Goal: Transaction & Acquisition: Purchase product/service

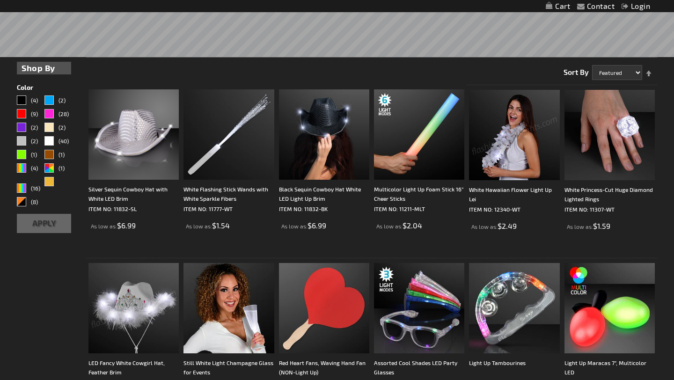
scroll to position [300, 0]
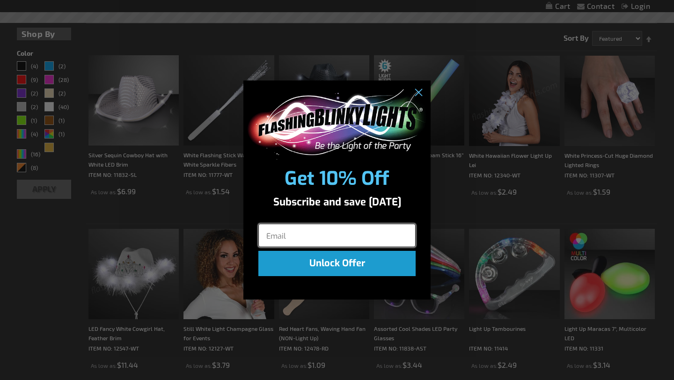
click at [384, 226] on input "Email" at bounding box center [336, 235] width 157 height 23
type input "dsorrels2323@icloud.com"
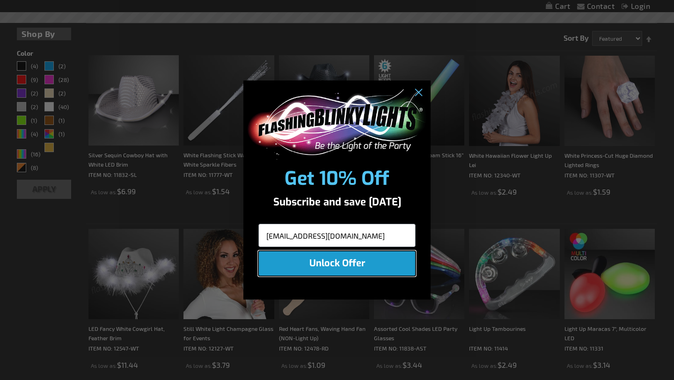
click at [388, 271] on button "Unlock Offer" at bounding box center [336, 263] width 157 height 25
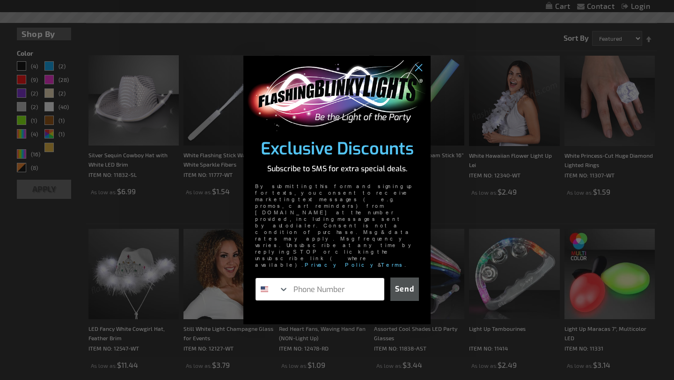
click at [368, 278] on input "Phone Number" at bounding box center [336, 289] width 95 height 22
type input "713-582-0117"
click at [409, 278] on button "Send" at bounding box center [404, 289] width 29 height 23
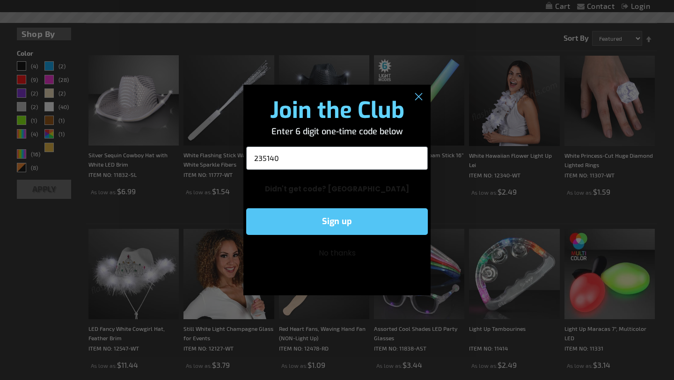
type input "235140"
click at [414, 216] on button "Sign up" at bounding box center [337, 221] width 182 height 27
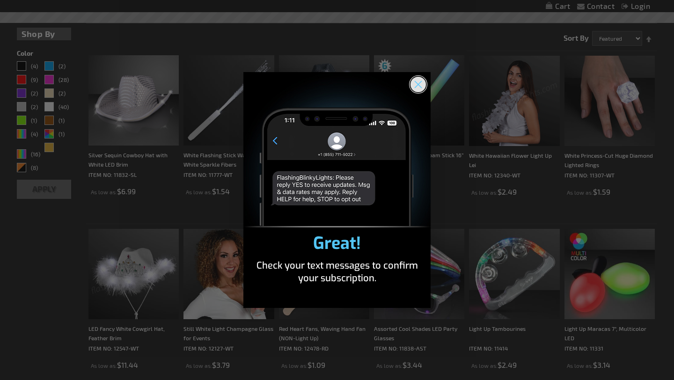
click at [413, 85] on circle "Close dialog" at bounding box center [417, 84] width 15 height 15
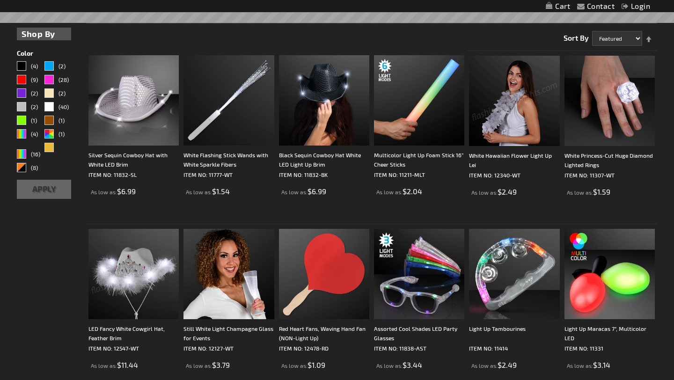
click at [473, 100] on img at bounding box center [514, 101] width 90 height 90
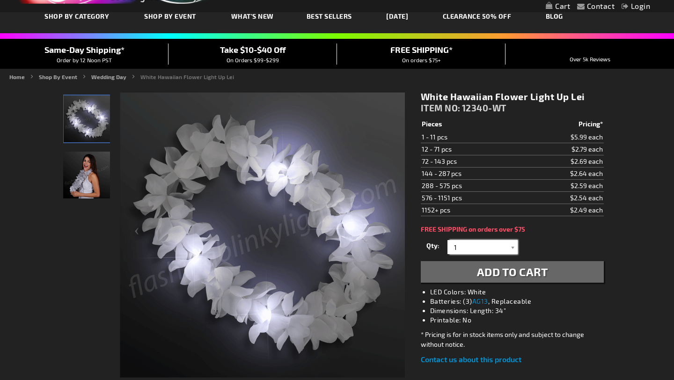
click at [490, 247] on input "1" at bounding box center [484, 247] width 68 height 14
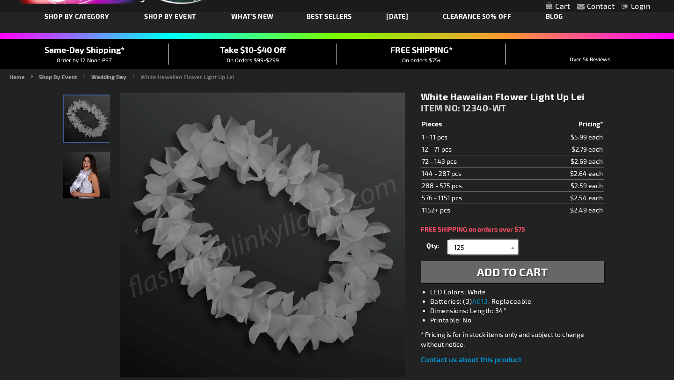
type input "125"
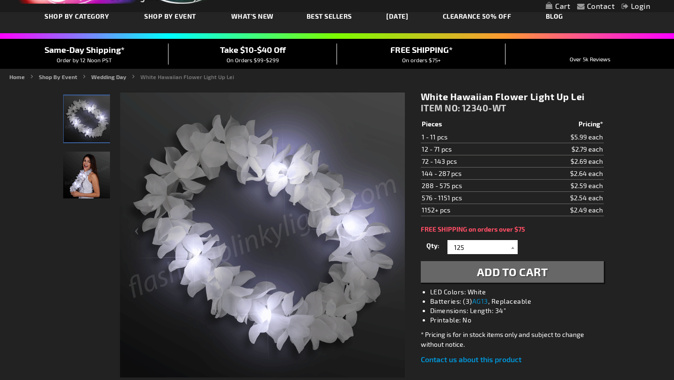
click at [550, 240] on div "Qty 1 2 3 4 5 6 7 8 9 10 11 12 24 36 48 60 72 84 96 108 120 132 144 156 168" at bounding box center [512, 247] width 183 height 19
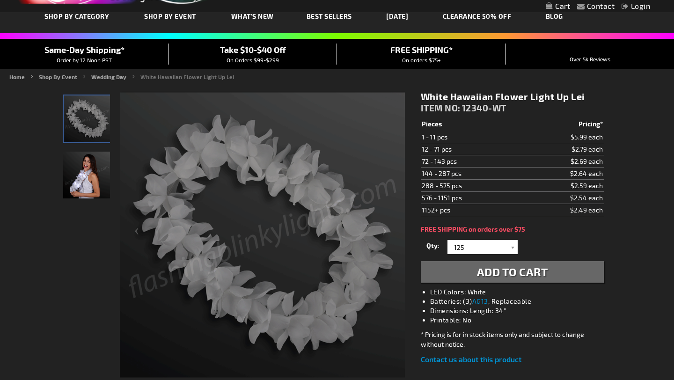
click at [532, 273] on span "Add to Cart" at bounding box center [512, 272] width 71 height 14
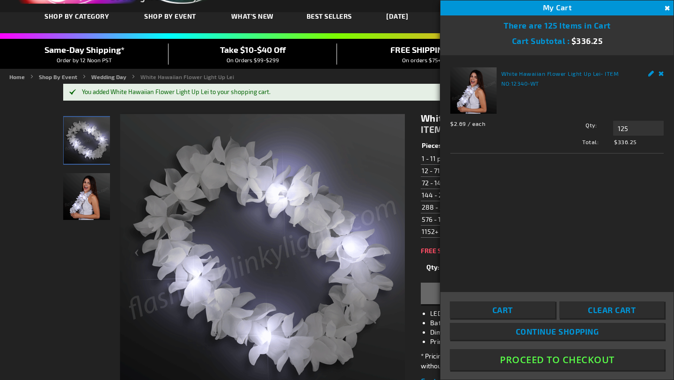
click at [663, 73] on link "Remove" at bounding box center [661, 72] width 6 height 10
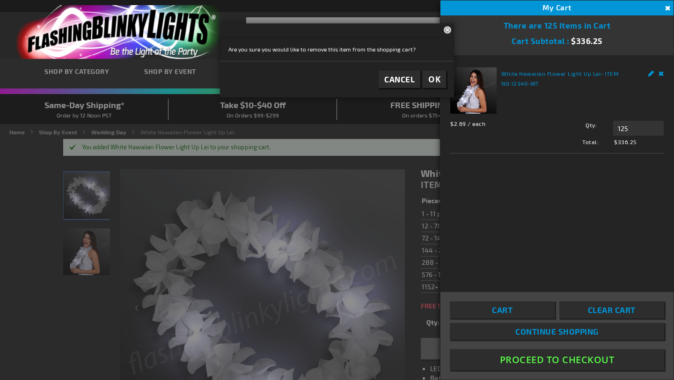
click at [446, 34] on button "Close" at bounding box center [449, 29] width 10 height 12
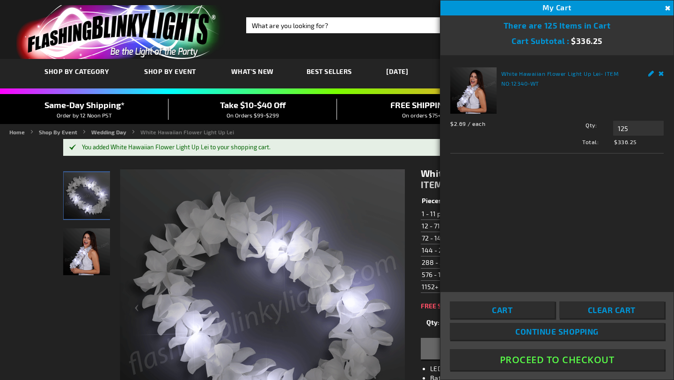
click at [317, 54] on div "Toggle Nav Search Search × Search 888.755.9449 Intl: [PHONE_NUMBER] Hablamos Es…" at bounding box center [337, 29] width 674 height 59
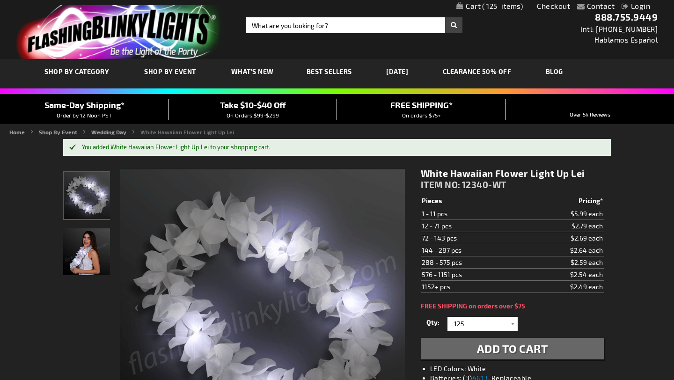
click at [106, 29] on img "store logo" at bounding box center [120, 32] width 209 height 54
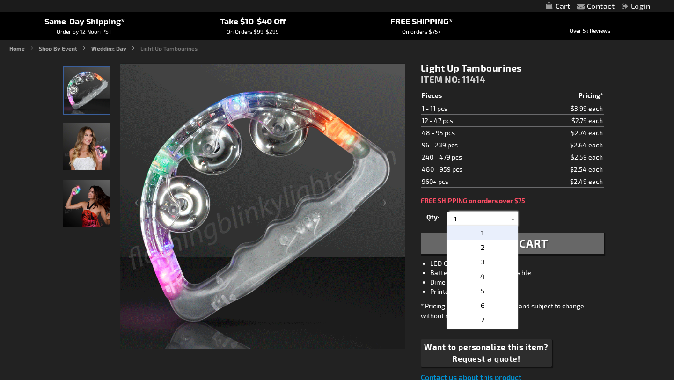
click at [485, 220] on input "1" at bounding box center [484, 219] width 68 height 14
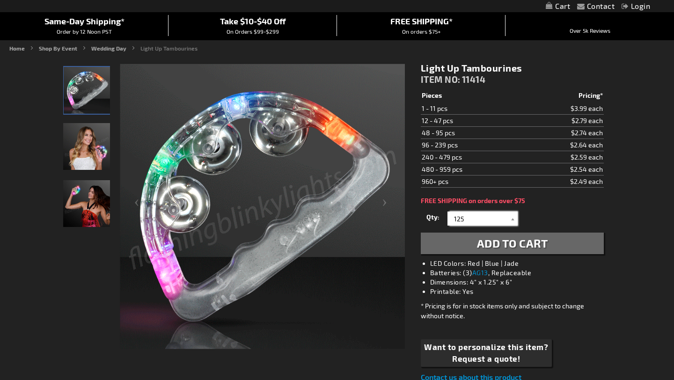
type input "125"
click at [491, 236] on button "Add to Cart" at bounding box center [512, 244] width 183 height 22
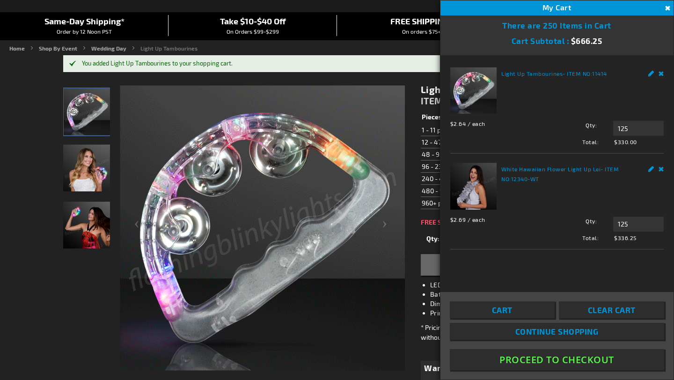
click at [525, 143] on span "Total:" at bounding box center [530, 142] width 160 height 8
click at [552, 366] on button "Proceed To Checkout" at bounding box center [557, 359] width 214 height 21
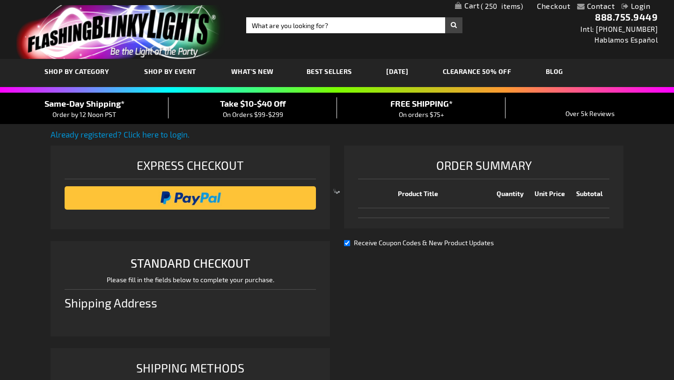
select select "US"
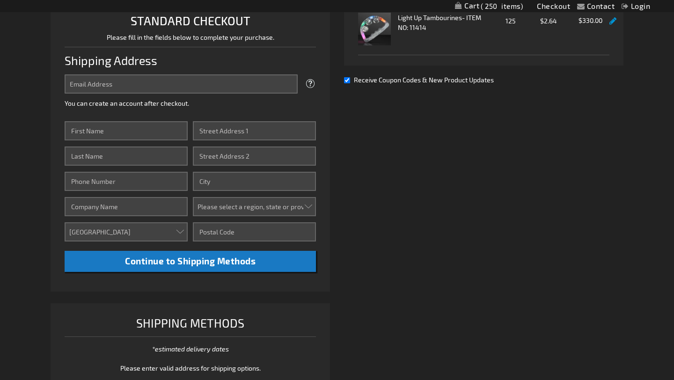
scroll to position [230, 0]
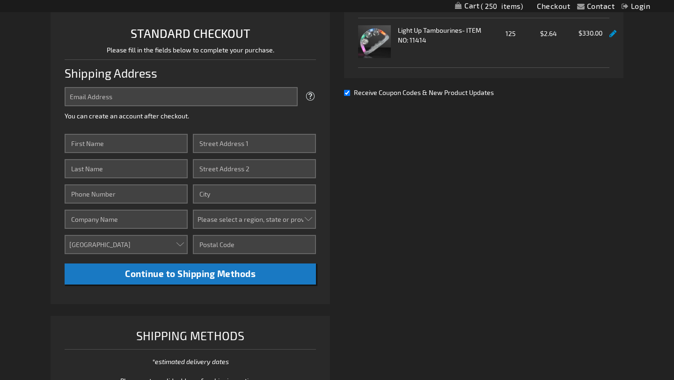
click at [153, 86] on div "Shipping Address" at bounding box center [190, 73] width 251 height 28
click at [151, 95] on input "Email Address" at bounding box center [181, 96] width 233 height 19
type input "darbynsorrels@gmail.com"
click at [146, 137] on input "First Name" at bounding box center [126, 143] width 123 height 19
type input "Darby"
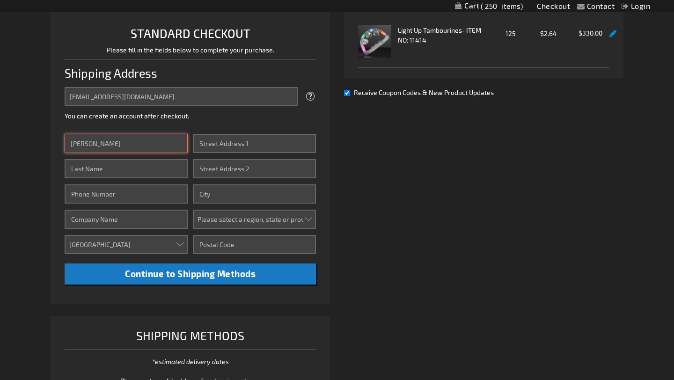
type input "Sorrels"
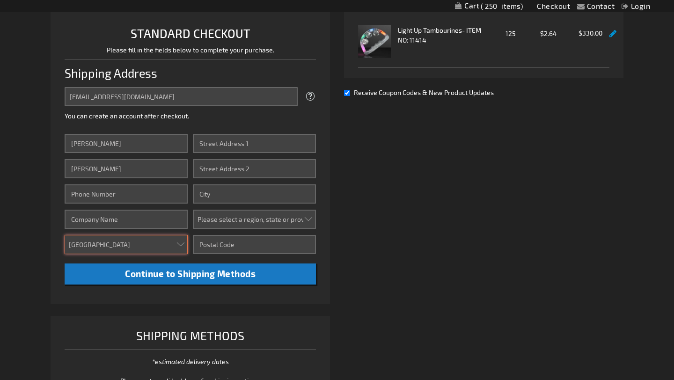
type input "3718 Westerman St"
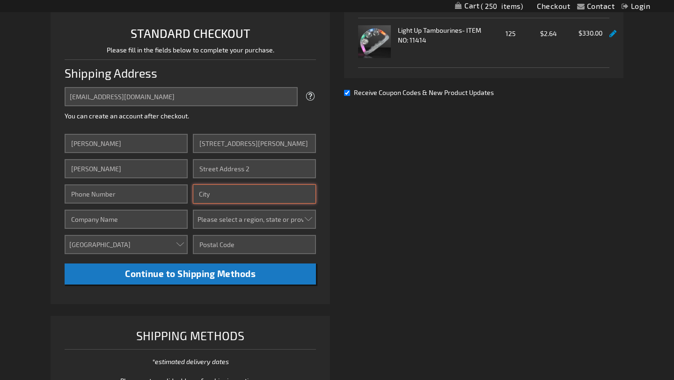
type input "Houston"
select select "57"
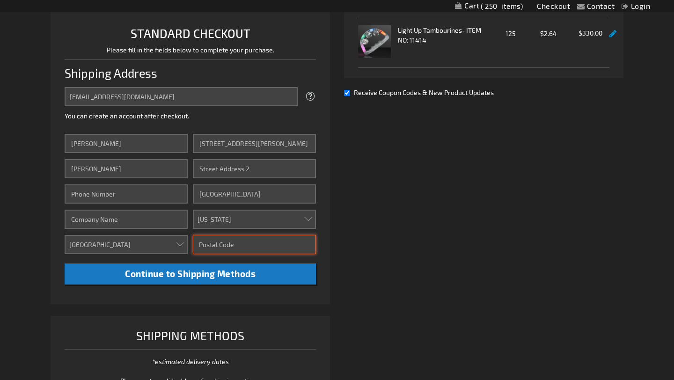
type input "77005"
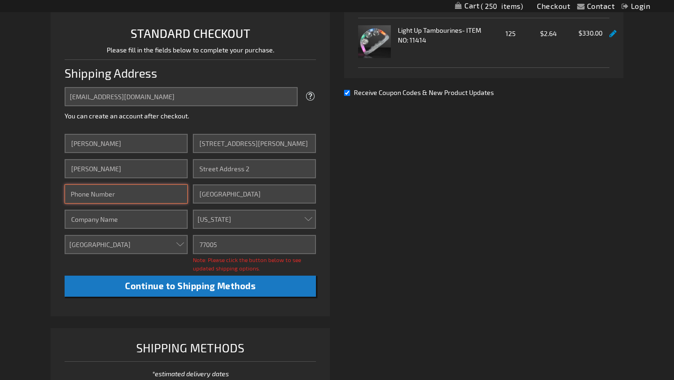
click at [165, 198] on input "Phone Number" at bounding box center [126, 193] width 123 height 19
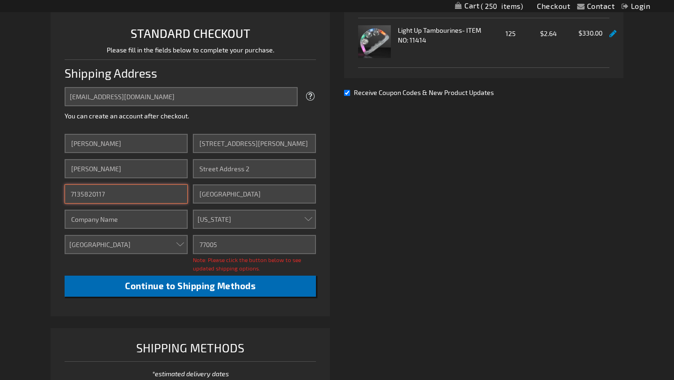
type input "7135820117"
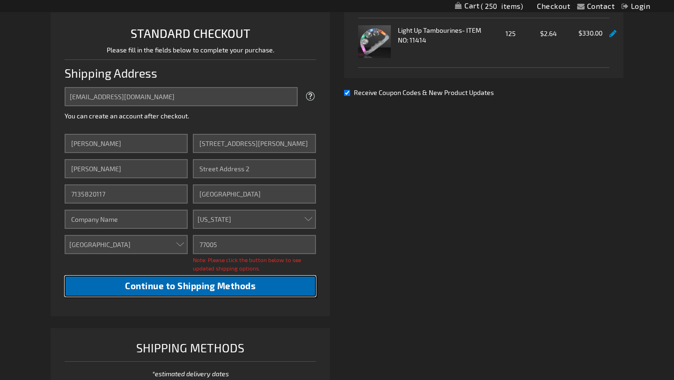
click at [180, 295] on button "Continue to Shipping Methods" at bounding box center [190, 286] width 251 height 21
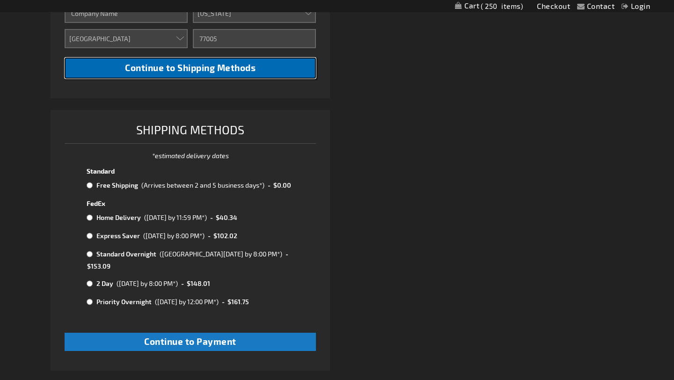
scroll to position [435, 0]
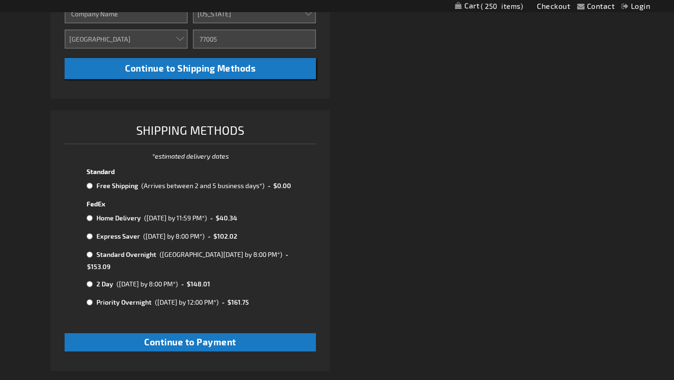
click at [88, 185] on input "radio" at bounding box center [90, 185] width 6 height 7
radio input "true"
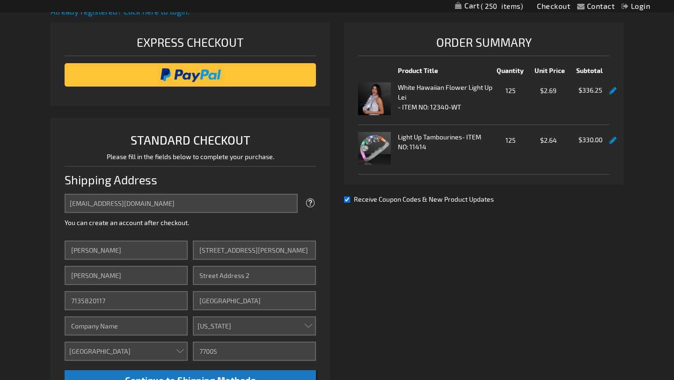
scroll to position [121, 0]
